Goal: Information Seeking & Learning: Learn about a topic

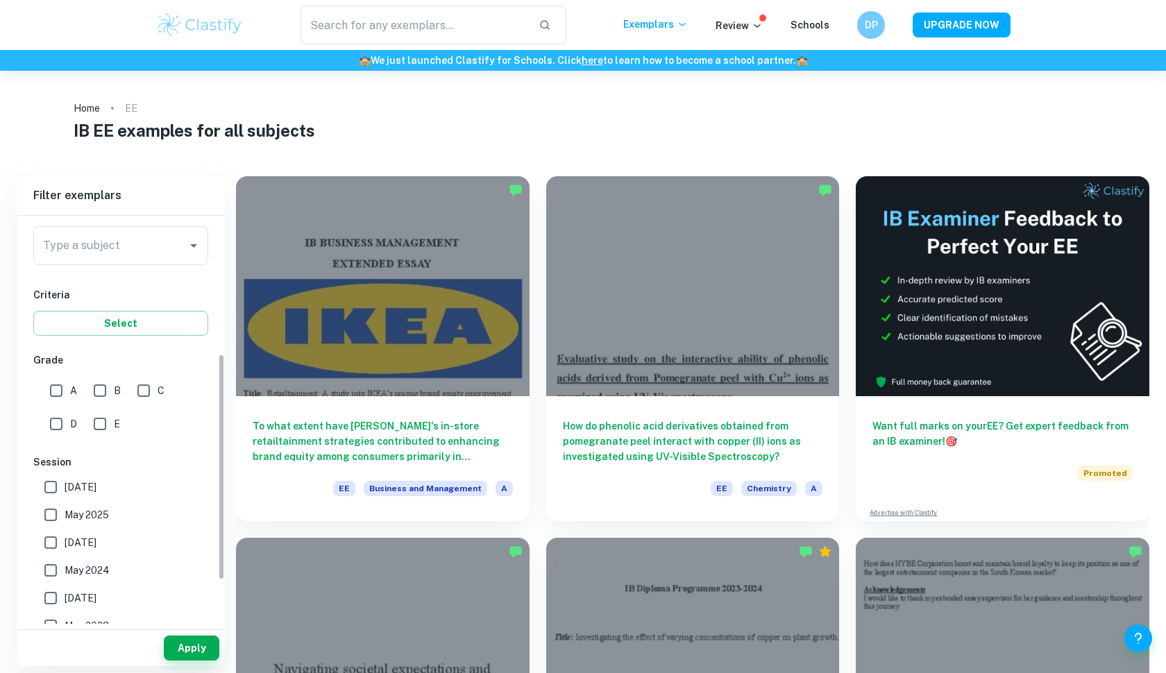
scroll to position [92, 0]
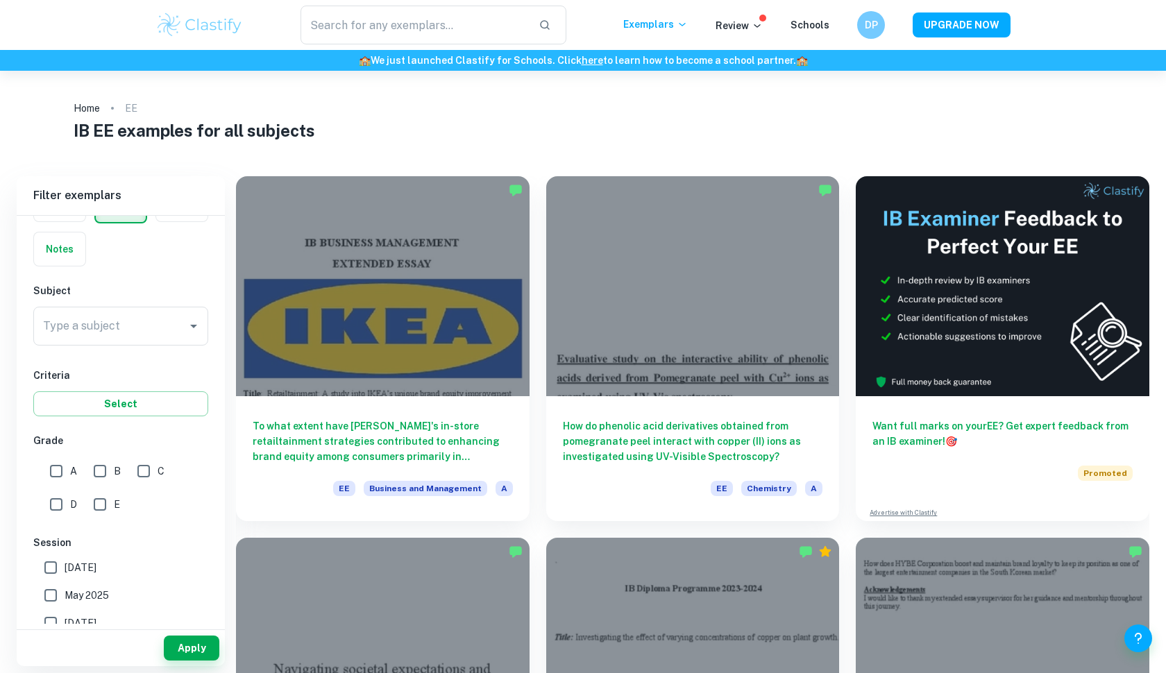
click at [134, 304] on div "Subject Type a subject Type a subject" at bounding box center [120, 317] width 175 height 68
click at [134, 318] on input "Type a subject" at bounding box center [111, 326] width 142 height 26
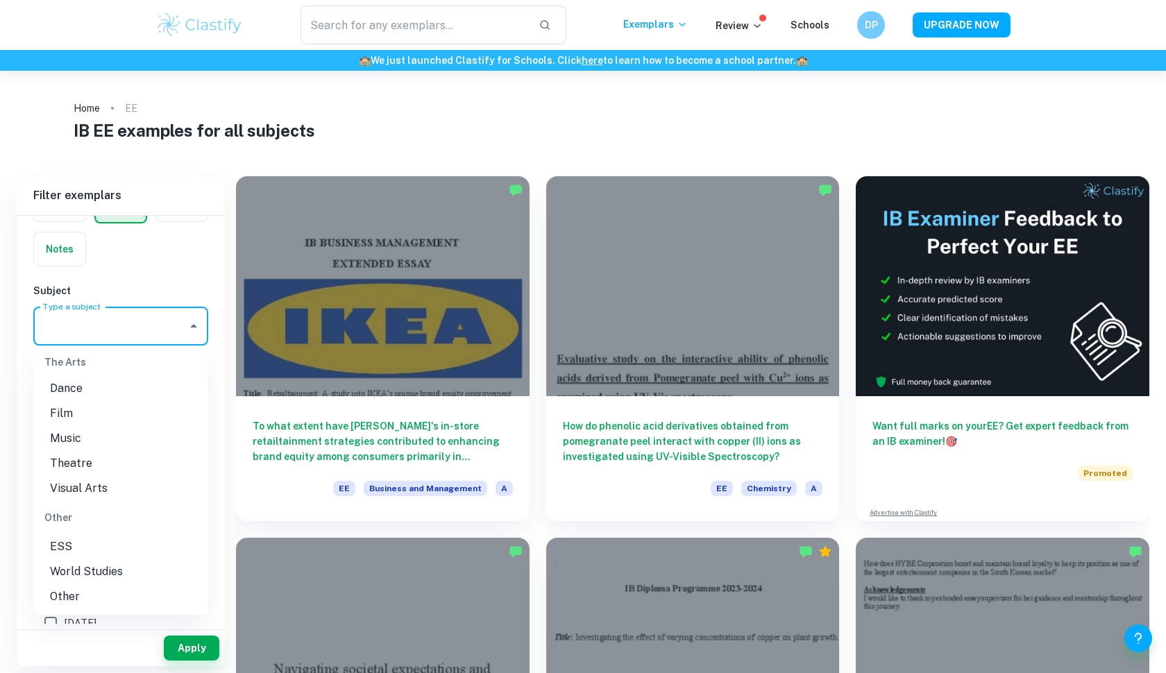
scroll to position [1823, 0]
click at [104, 551] on li "ESS" at bounding box center [120, 546] width 175 height 25
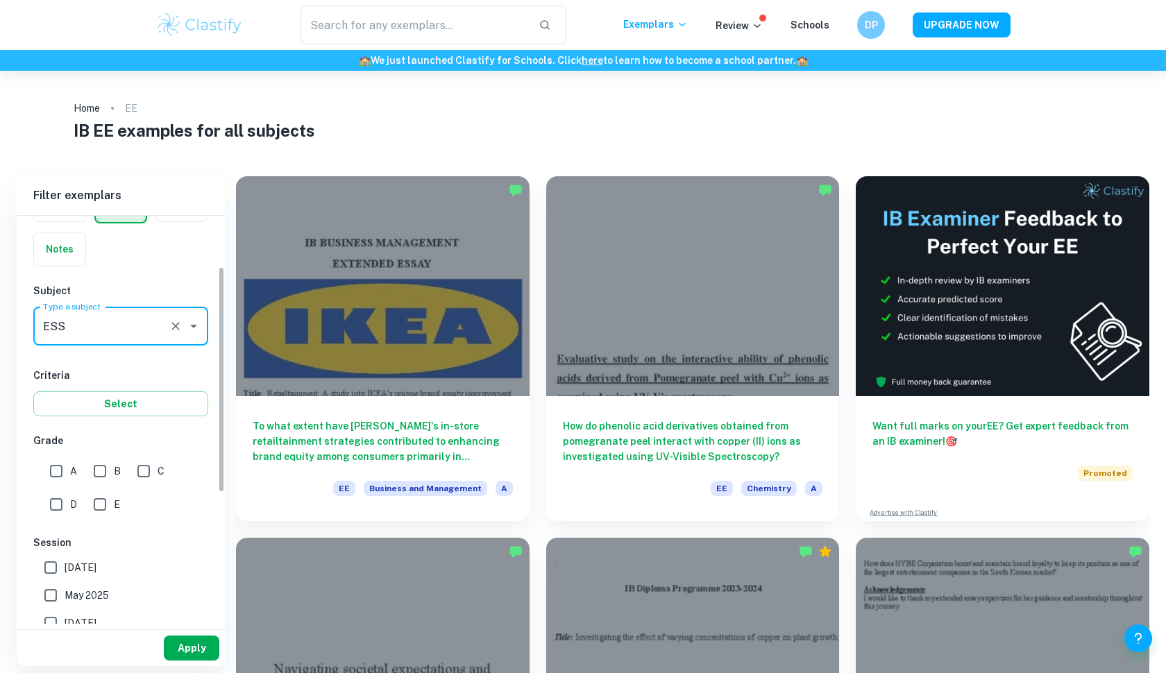
click at [194, 650] on button "Apply" at bounding box center [192, 648] width 56 height 25
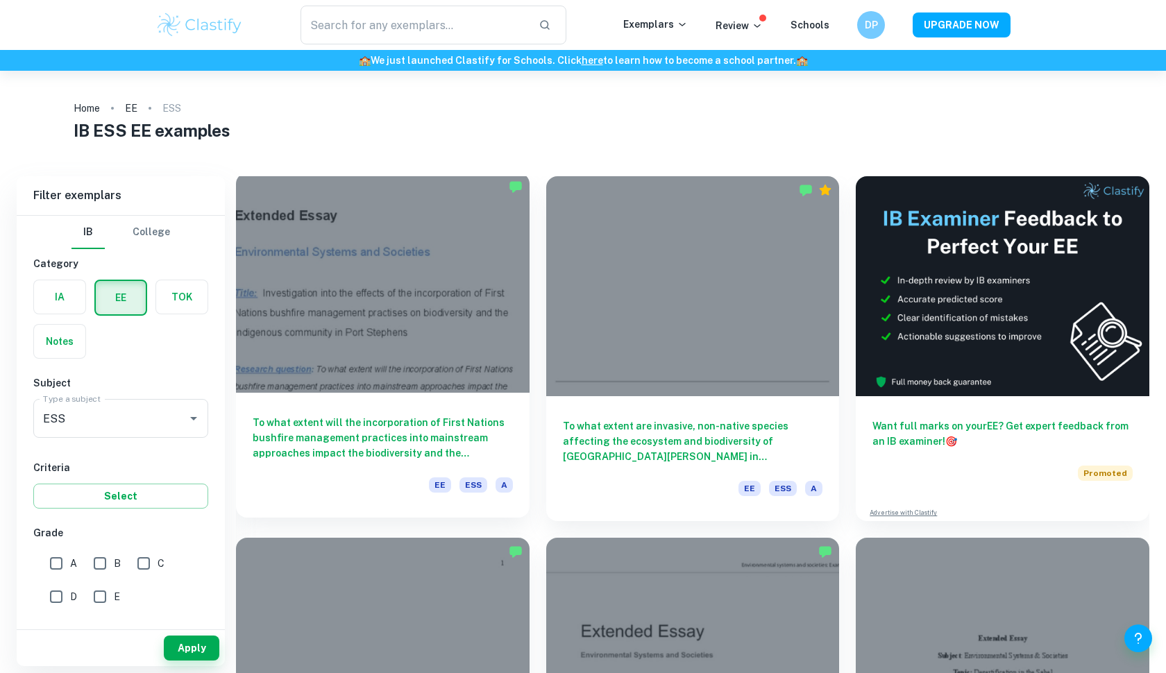
click at [361, 269] on div at bounding box center [382, 283] width 293 height 220
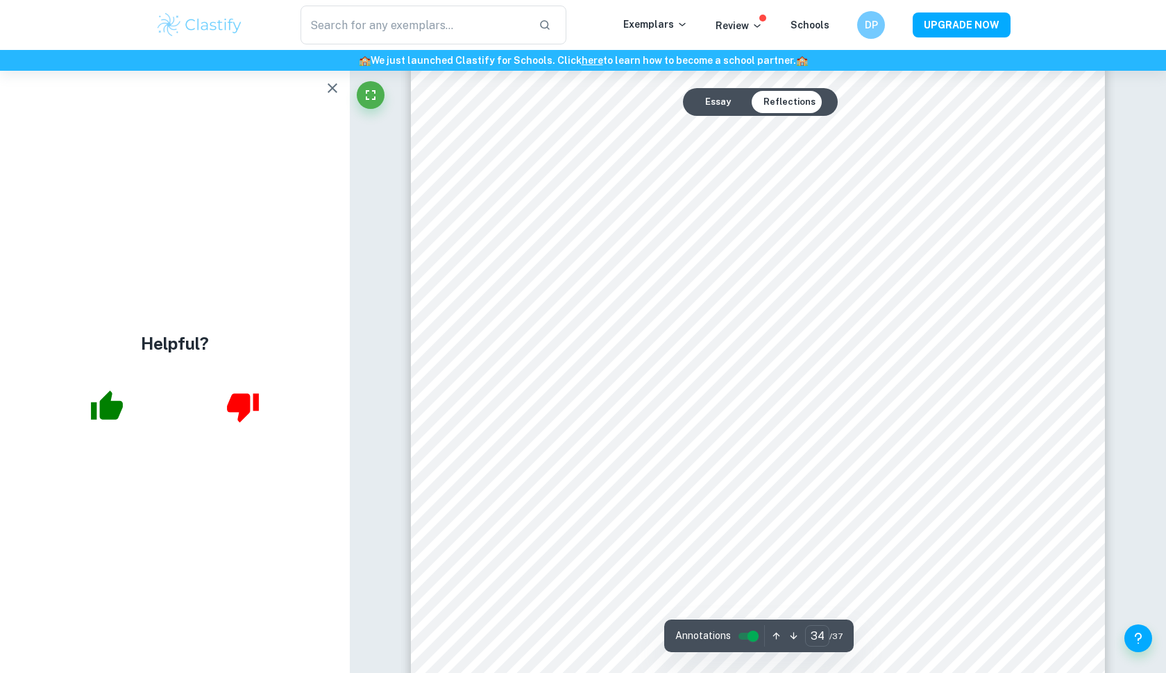
scroll to position [33424, 0]
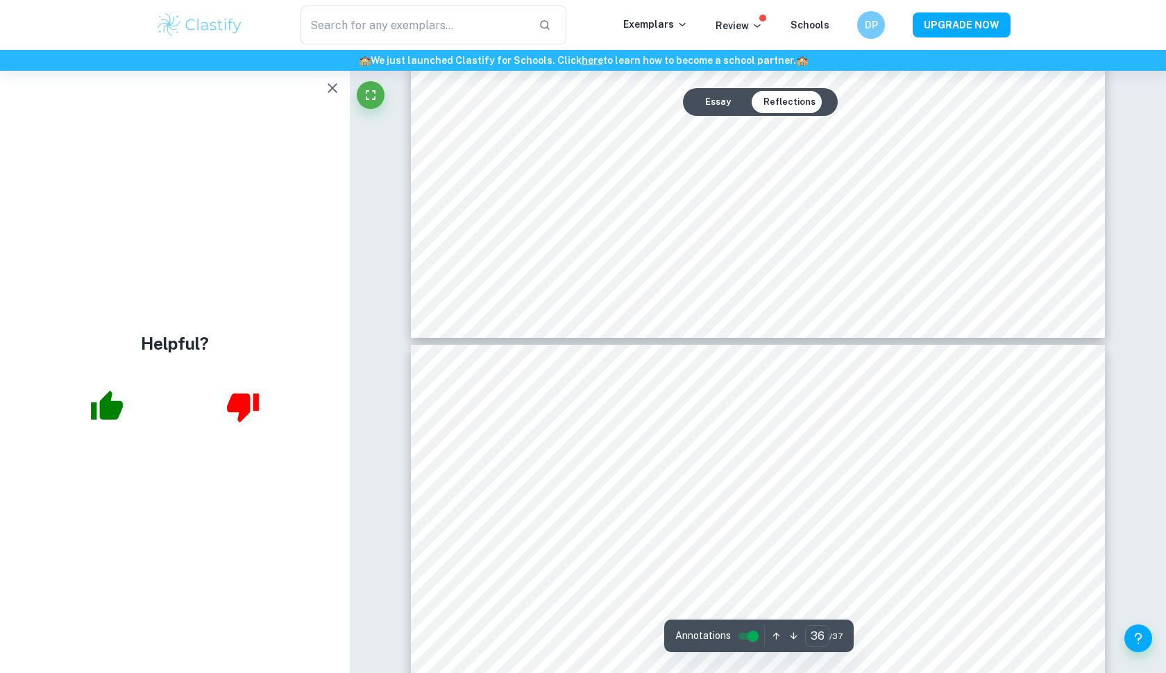
type input "37"
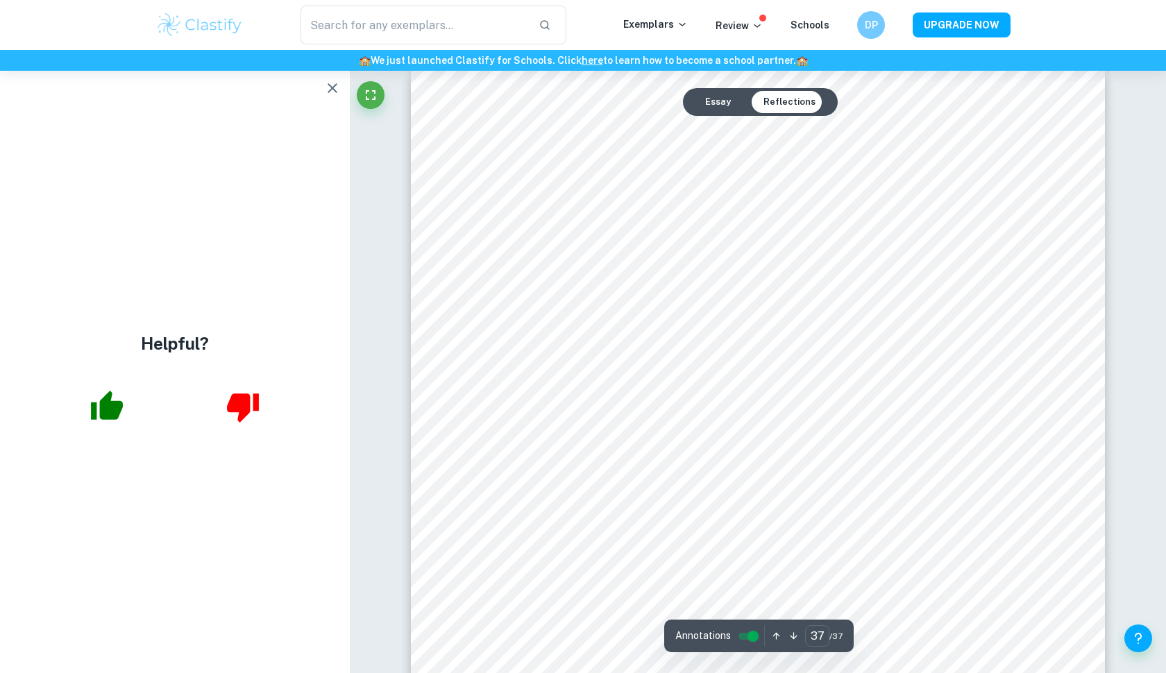
scroll to position [36254, 0]
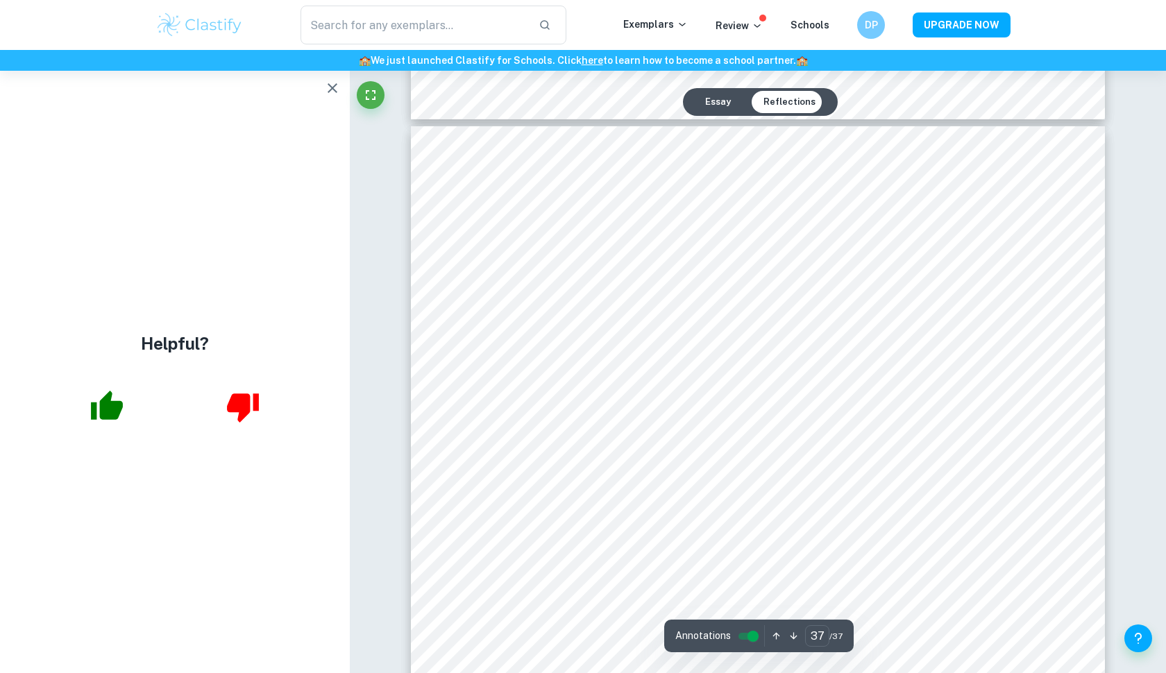
click at [703, 2] on div "​ Exemplars Review Schools DP UPGRADE NOW" at bounding box center [583, 25] width 1166 height 50
